Goal: Find specific page/section

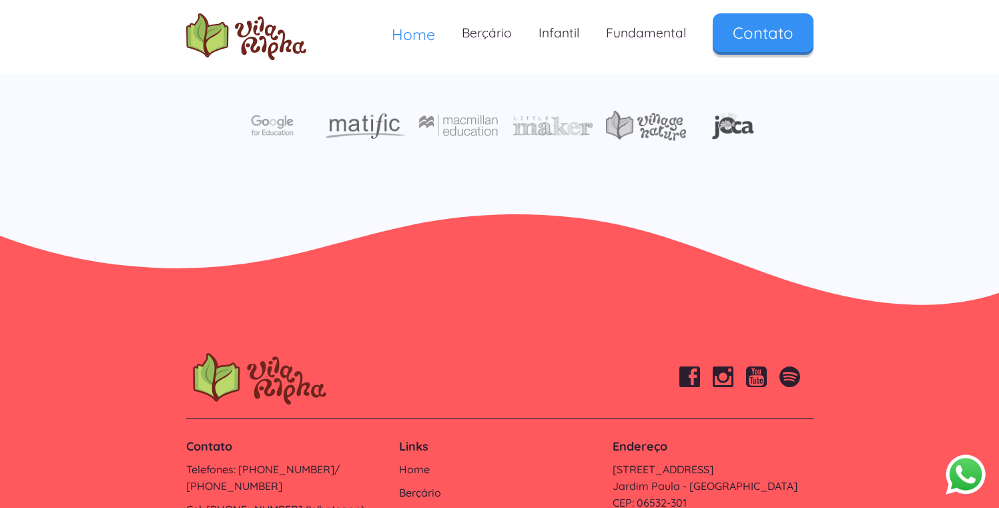
scroll to position [4520, 0]
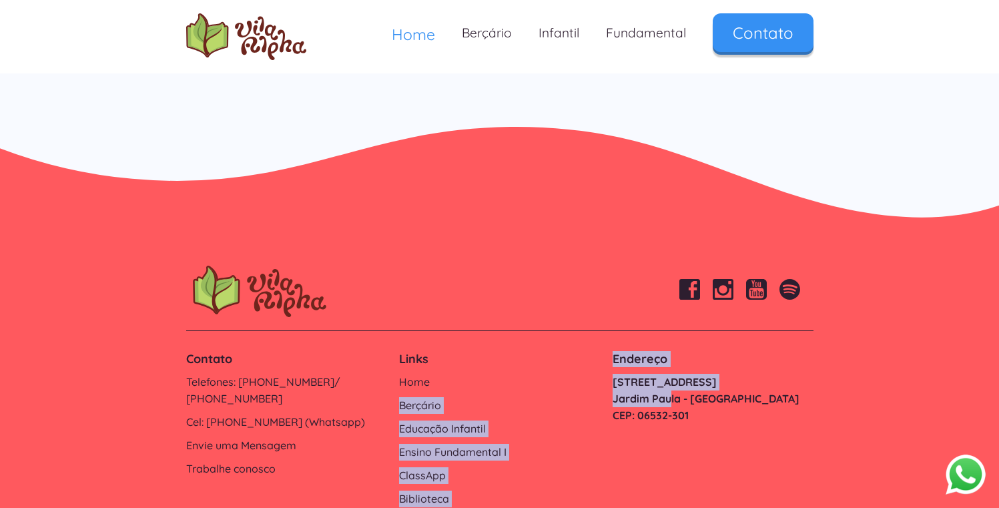
drag, startPoint x: 614, startPoint y: 309, endPoint x: 667, endPoint y: 326, distance: 55.3
click at [669, 344] on div "Contato Telefones: [PHONE_NUMBER]/ [PHONE_NUMBER] Cel: [PHONE_NUMBER] (Whatsapp…" at bounding box center [500, 429] width 641 height 170
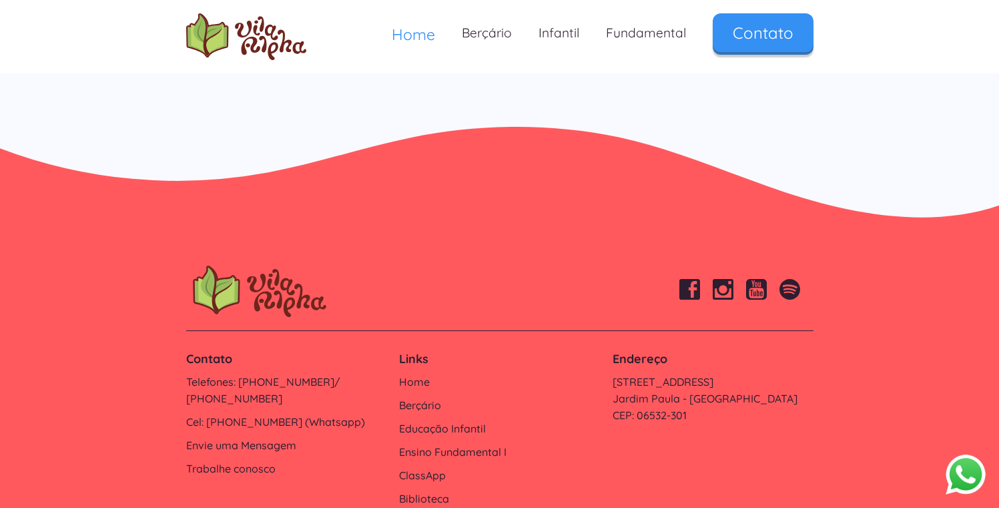
drag, startPoint x: 689, startPoint y: 391, endPoint x: 687, endPoint y: 377, distance: 14.2
click at [689, 390] on div "Contato Telefones: [PHONE_NUMBER]/ [PHONE_NUMBER] Cel: [PHONE_NUMBER] (Whatsapp…" at bounding box center [500, 429] width 641 height 170
drag, startPoint x: 828, startPoint y: 333, endPoint x: 605, endPoint y: 312, distance: 223.9
click at [609, 312] on footer "Contato Telefones: [PHONE_NUMBER]/ [PHONE_NUMBER] Cel: [PHONE_NUMBER] (Whatsapp…" at bounding box center [499, 403] width 999 height 355
copy link "[STREET_ADDRESS]"
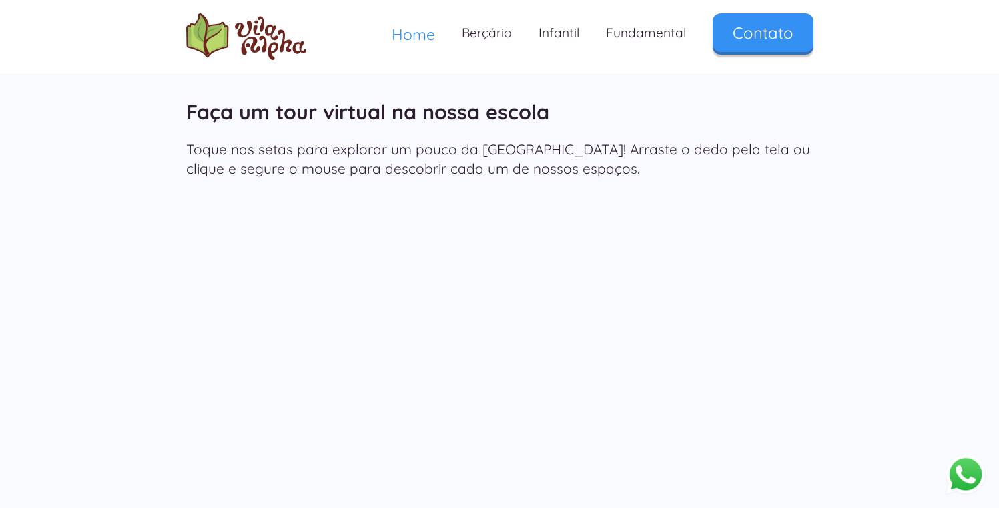
scroll to position [1835, 0]
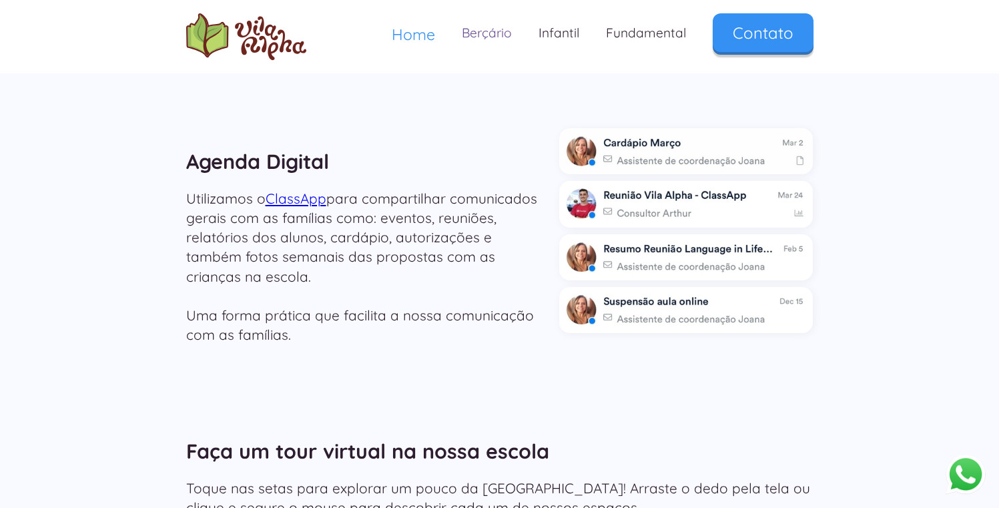
click at [498, 28] on link "Berçário" at bounding box center [486, 32] width 77 height 39
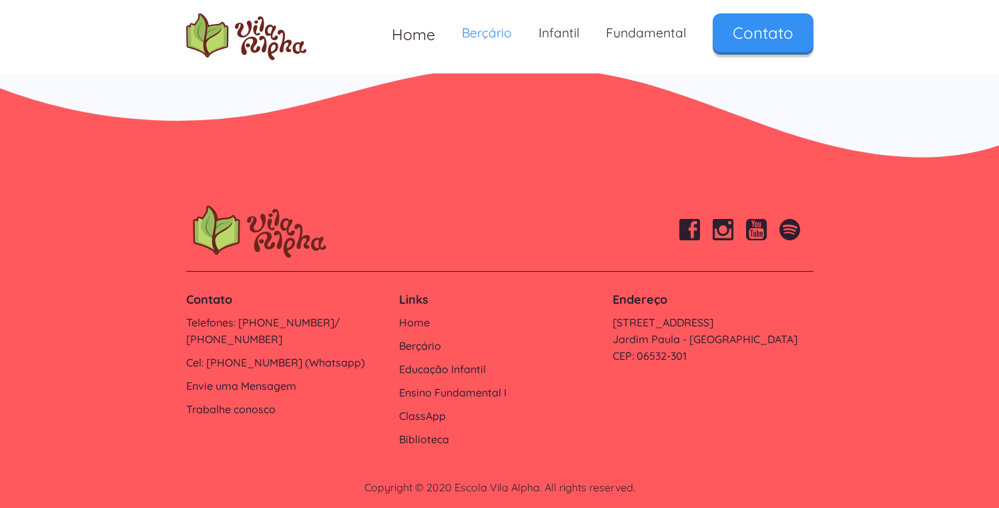
scroll to position [2814, 0]
